Goal: Find specific page/section

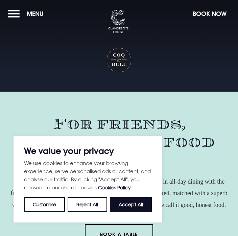
click at [136, 208] on button "Accept All" at bounding box center [131, 204] width 42 height 15
checkbox input "true"
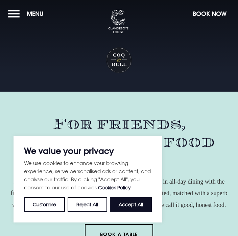
checkbox input "true"
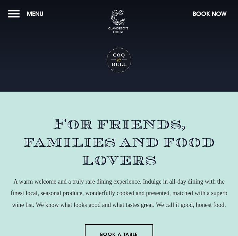
click at [17, 16] on button "Menu" at bounding box center [27, 13] width 39 height 15
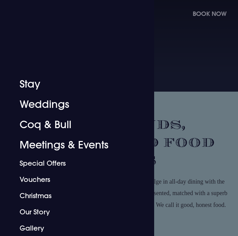
scroll to position [88, 0]
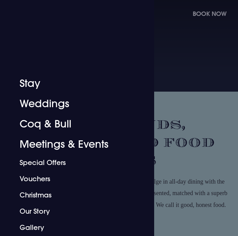
click at [68, 125] on link "Coq & Bull" at bounding box center [73, 124] width 107 height 20
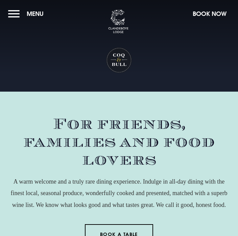
click at [42, 13] on span "Menu" at bounding box center [35, 14] width 17 height 8
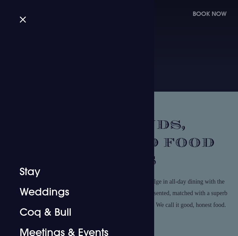
click at [25, 21] on button "Close" at bounding box center [26, 19] width 12 height 5
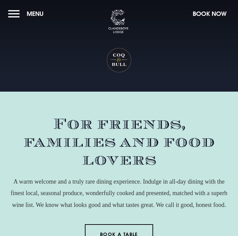
click at [123, 62] on h1 "Coq & Bull" at bounding box center [119, 60] width 26 height 26
click at [126, 63] on h1 "Coq & Bull" at bounding box center [119, 60] width 26 height 26
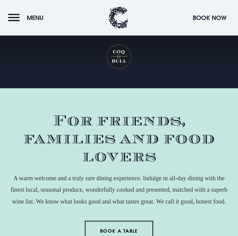
scroll to position [2243, 0]
